Goal: Task Accomplishment & Management: Complete application form

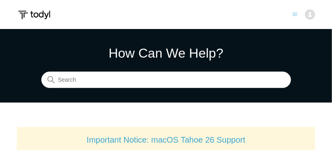
click at [295, 14] on icon "Toggle navigation menu" at bounding box center [295, 14] width 5 height 3
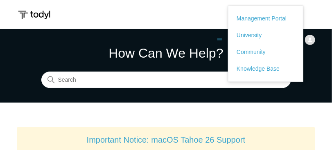
click at [143, 14] on header "Submit a Request Management Portal University Community Knowledge Base Fred Bee…" at bounding box center [166, 14] width 332 height 29
click at [311, 39] on img at bounding box center [310, 40] width 10 height 10
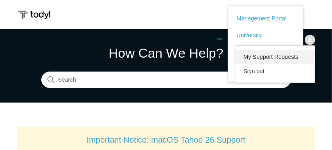
click at [281, 60] on link "My Support Requests" at bounding box center [276, 57] width 80 height 14
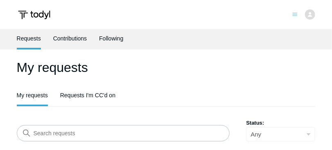
click at [295, 15] on icon "Toggle navigation menu" at bounding box center [295, 14] width 5 height 5
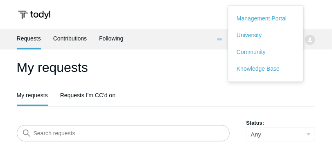
click at [311, 43] on ul "Requests Contributions Following" at bounding box center [166, 39] width 299 height 20
click at [78, 72] on h1 "My requests" at bounding box center [166, 68] width 299 height 20
click at [200, 96] on ul "My requests Requests I'm CC'd on" at bounding box center [166, 96] width 299 height 20
click at [309, 43] on ul "Requests Contributions Following" at bounding box center [166, 39] width 299 height 20
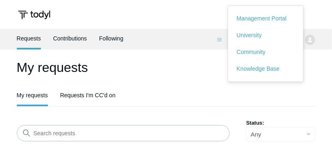
click at [158, 91] on ul "My requests Requests I'm CC'd on" at bounding box center [166, 96] width 299 height 20
click at [96, 95] on link "Requests I'm CC'd on" at bounding box center [87, 94] width 55 height 17
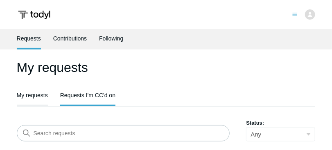
click at [27, 100] on link "My requests" at bounding box center [32, 94] width 31 height 17
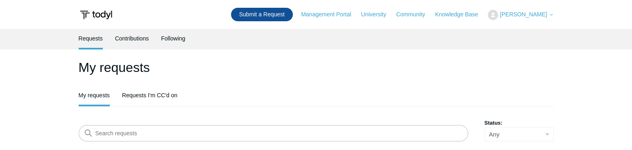
click at [266, 20] on link "Submit a Request" at bounding box center [262, 15] width 62 height 14
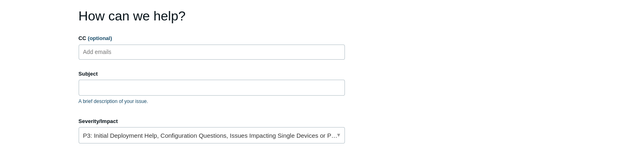
scroll to position [70, 0]
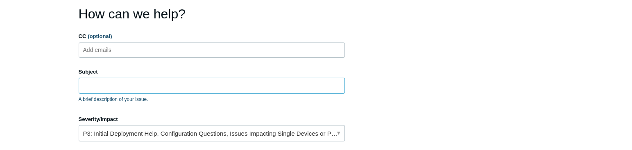
click at [109, 87] on input "Subject" at bounding box center [212, 86] width 266 height 16
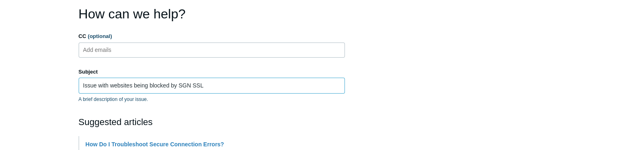
drag, startPoint x: 196, startPoint y: 84, endPoint x: 179, endPoint y: 83, distance: 16.8
click at [179, 83] on input "Issue with websites being blocked by SGN SSL" at bounding box center [212, 86] width 266 height 16
click at [192, 86] on input "Issue with websites being blocked by SSL" at bounding box center [212, 86] width 266 height 16
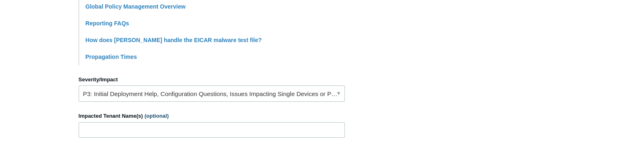
scroll to position [351, 0]
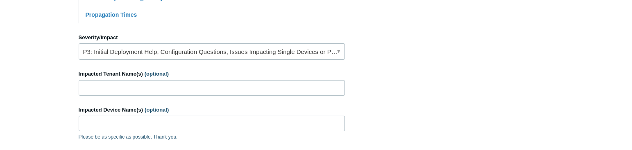
type input "Issue with websites being blocked by SSL Inspection"
click at [337, 52] on link "P3: Initial Deployment Help, Configuration Questions, Issues Impacting Single D…" at bounding box center [212, 51] width 266 height 16
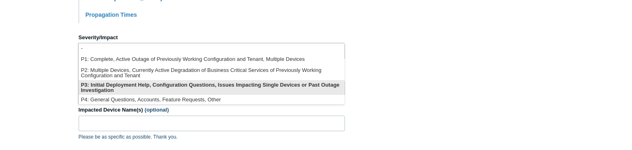
click at [130, 85] on li "P3: Initial Deployment Help, Configuration Questions, Issues Impacting Single D…" at bounding box center [212, 87] width 266 height 15
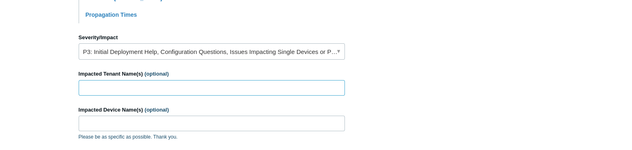
click at [127, 89] on input "Impacted Tenant Name(s) (optional)" at bounding box center [212, 88] width 266 height 16
click at [123, 120] on input "Impacted Device Name(s) (optional)" at bounding box center [212, 124] width 266 height 16
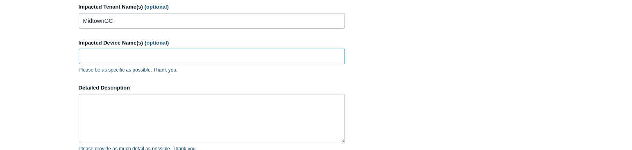
scroll to position [374, 0]
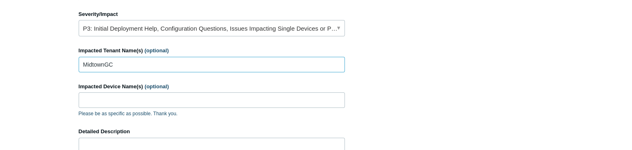
click at [123, 64] on input "MidtownGC" at bounding box center [212, 65] width 266 height 16
type input "MidtownGC , UMIT"
click at [132, 97] on input "Impacted Device Name(s) (optional)" at bounding box center [212, 101] width 266 height 16
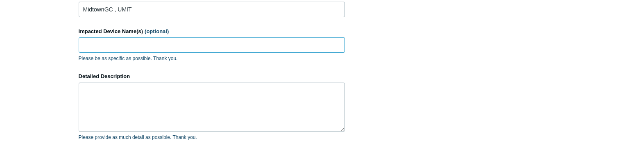
scroll to position [445, 0]
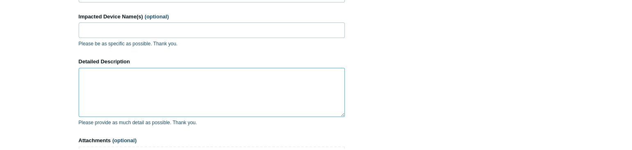
click at [119, 77] on textarea "Detailed Description" at bounding box center [212, 92] width 266 height 49
type textarea "I"
type textarea "One of our clients is having issues getting to multiple websites today."
paste input "jmcmahan"
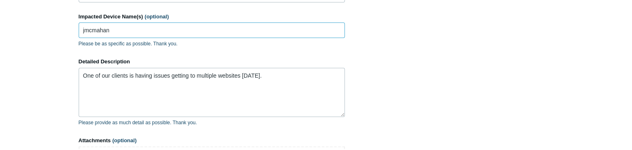
type input "jmcmahan"
click at [266, 77] on textarea "One of our clients is having issues getting to multiple websites today." at bounding box center [212, 92] width 266 height 49
click at [188, 68] on textarea "One of our clients is having issues getting to multiple websites today. The fir…" at bounding box center [212, 92] width 266 height 49
paste textarea "https://www.ps.jhancockpensions.com/do/home/searchContractDetail/"
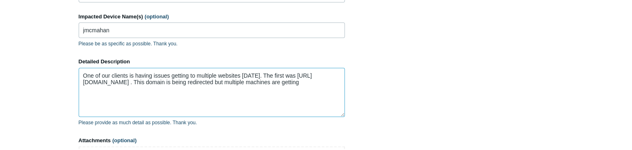
click at [197, 87] on textarea "One of our clients is having issues getting to multiple websites today. The fir…" at bounding box center [212, 92] width 266 height 49
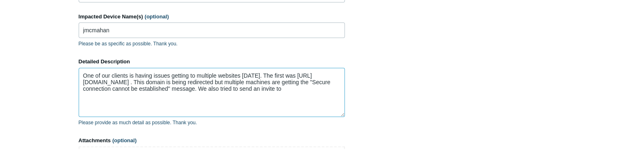
click at [340, 99] on textarea "One of our clients is having issues getting to multiple websites today. The fir…" at bounding box center [212, 92] width 266 height 49
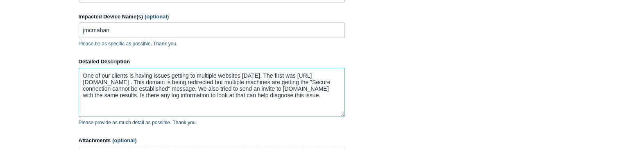
click at [227, 99] on textarea "One of our clients is having issues getting to multiple websites today. The fir…" at bounding box center [212, 92] width 266 height 49
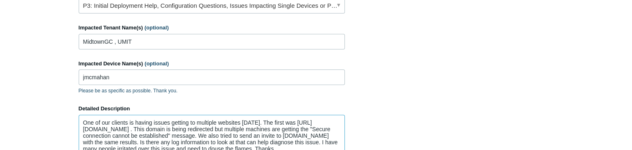
scroll to position [351, 0]
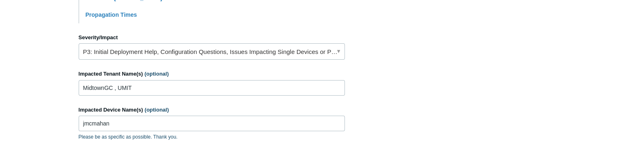
type textarea "One of our clients is having issues getting to multiple websites today. The fir…"
click at [117, 121] on input "jmcmahan" at bounding box center [212, 124] width 266 height 16
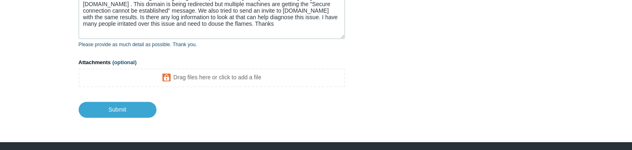
scroll to position [515, 0]
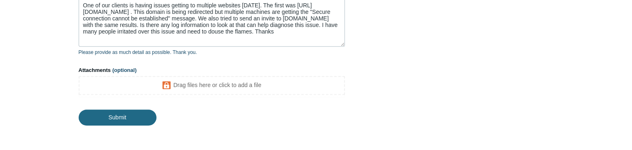
type input "jmcmahan, UMIT-SE001"
click at [125, 119] on input "Submit" at bounding box center [118, 118] width 78 height 16
